Goal: Task Accomplishment & Management: Manage account settings

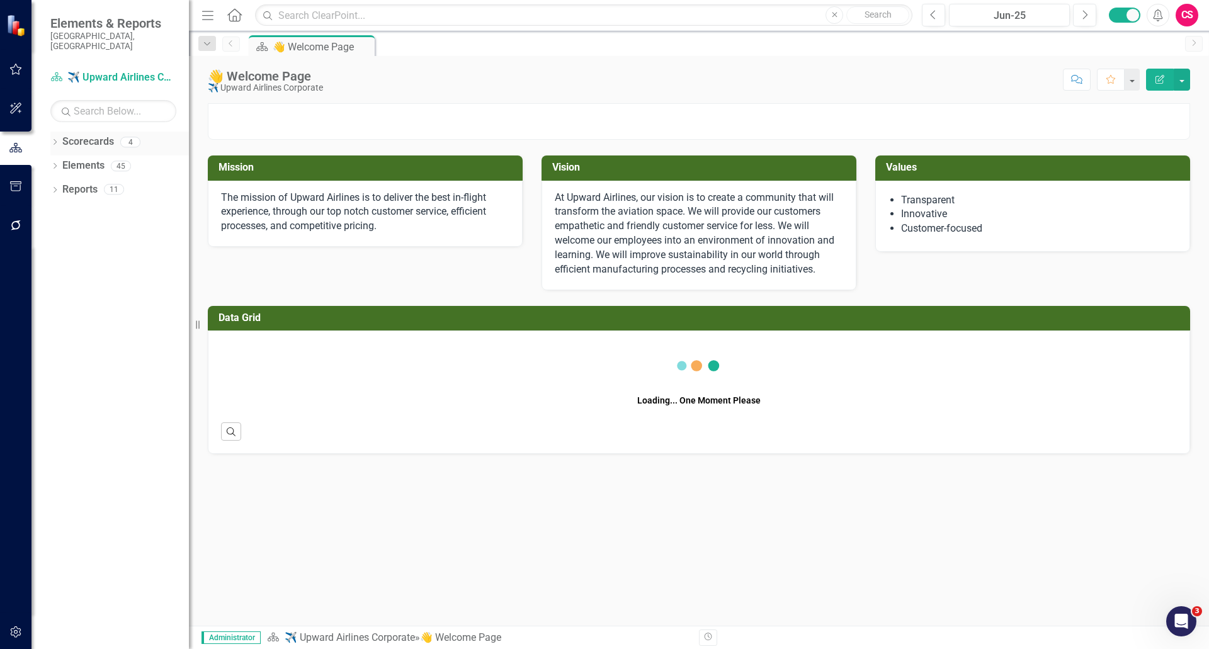
click at [94, 135] on link "Scorecards" at bounding box center [88, 142] width 52 height 14
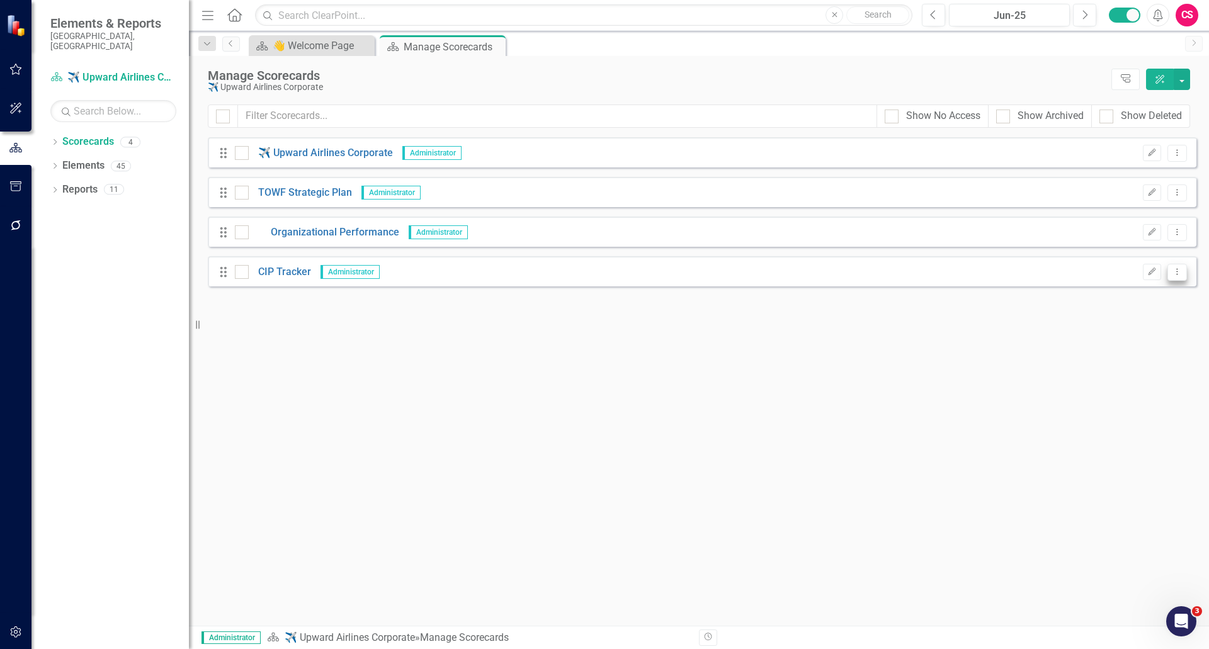
click at [1176, 271] on icon "Dropdown Menu" at bounding box center [1176, 272] width 11 height 8
drag, startPoint x: 1176, startPoint y: 271, endPoint x: 1119, endPoint y: 297, distance: 62.5
click at [1119, 297] on div "Elements & Reports [GEOGRAPHIC_DATA], [GEOGRAPHIC_DATA] Scorecard ✈️ Upward Air…" at bounding box center [604, 324] width 1209 height 649
click at [1181, 273] on icon "Dropdown Menu" at bounding box center [1176, 272] width 11 height 8
click at [1083, 294] on link "Edit Edit Scorecard" at bounding box center [1116, 292] width 139 height 23
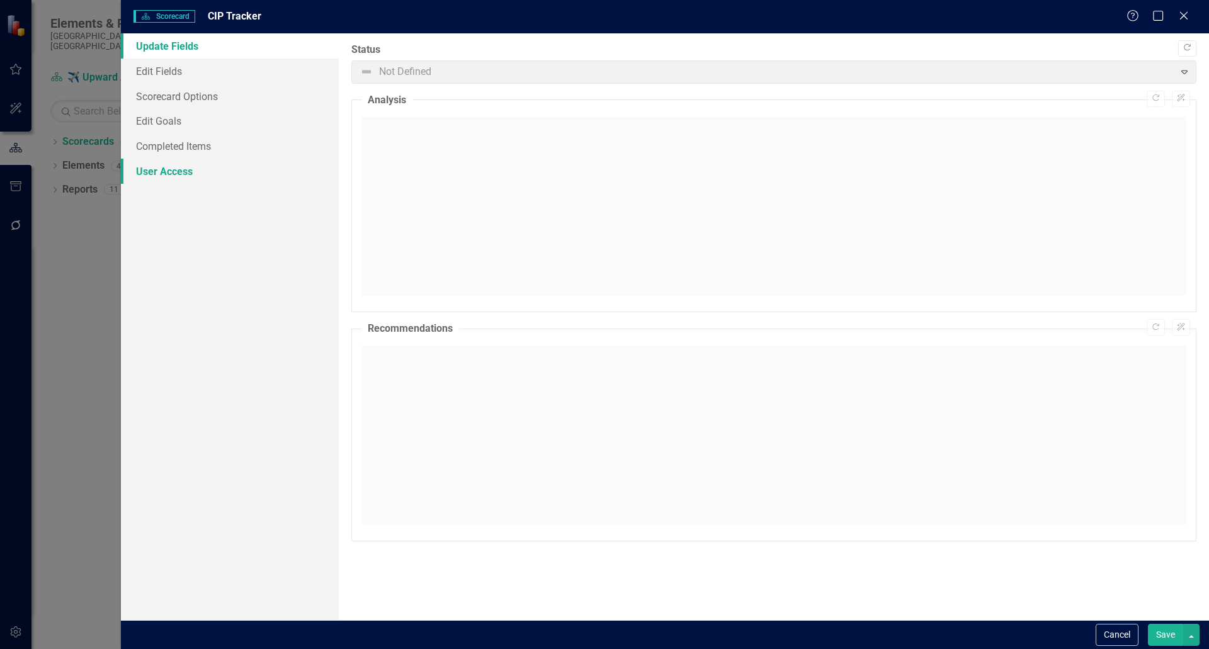
click at [149, 166] on link "User Access" at bounding box center [230, 171] width 218 height 25
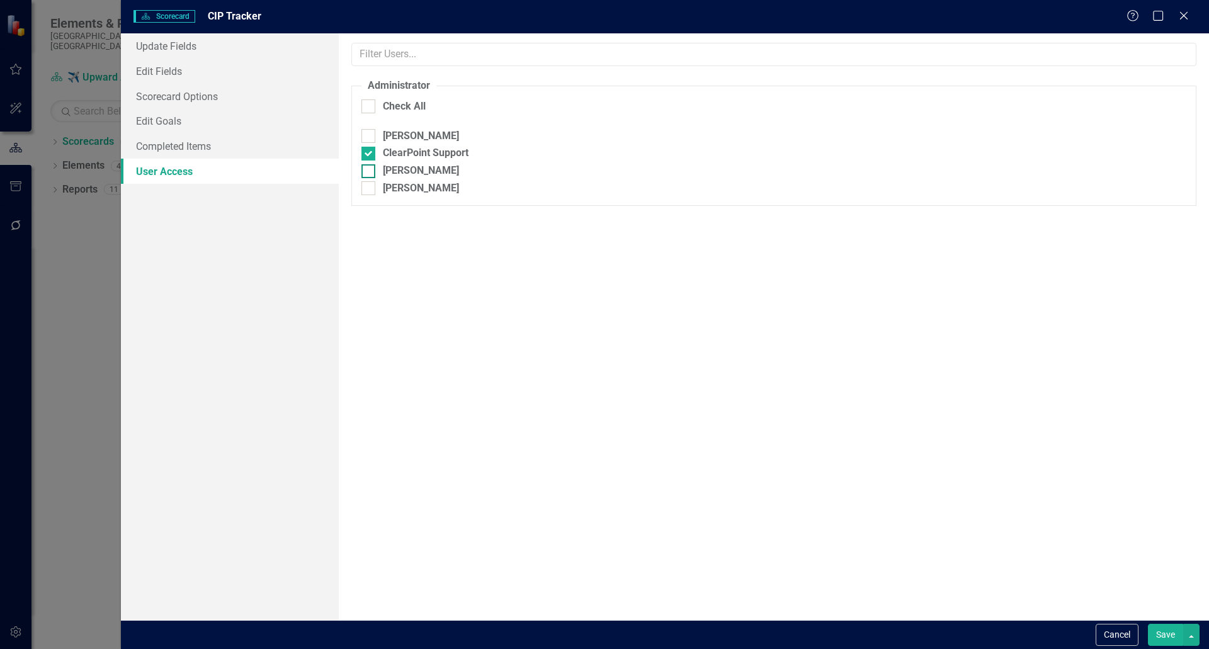
click at [372, 173] on div at bounding box center [368, 171] width 14 height 14
click at [369, 172] on input "[PERSON_NAME]" at bounding box center [365, 168] width 8 height 8
checkbox input "true"
click at [1162, 630] on button "Save" at bounding box center [1164, 635] width 35 height 22
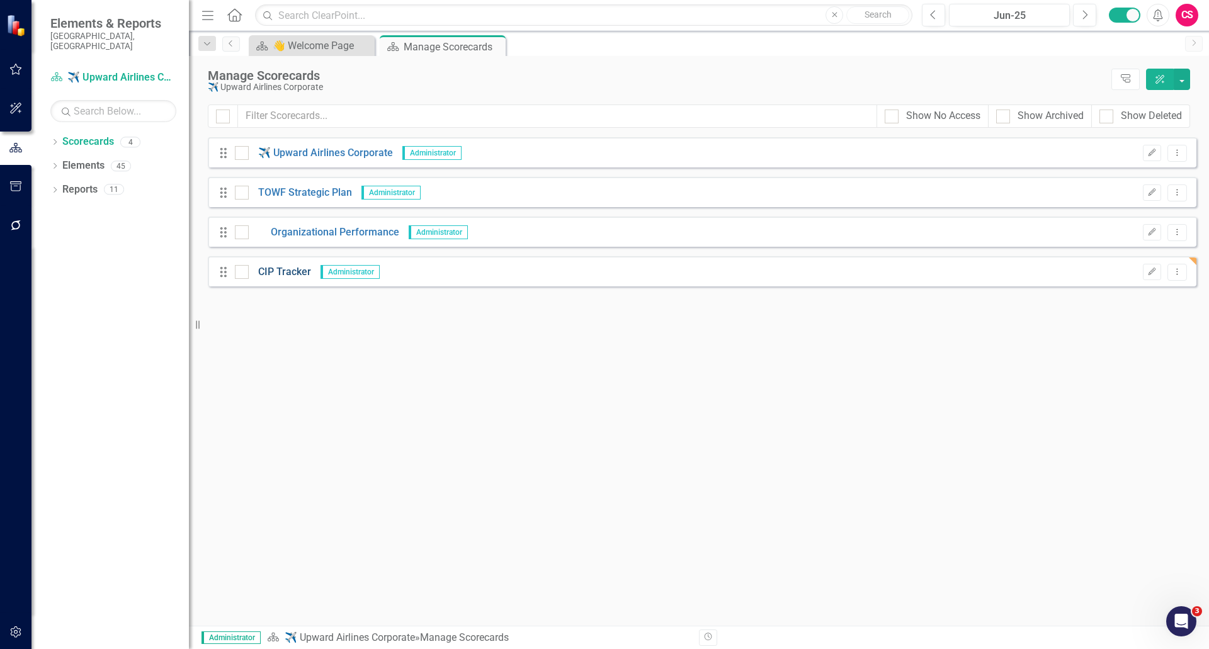
click at [285, 274] on link "CIP Tracker" at bounding box center [280, 272] width 62 height 14
